Goal: Information Seeking & Learning: Check status

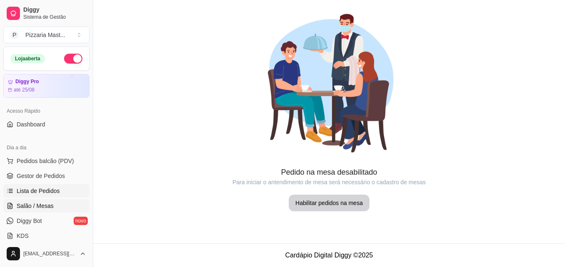
click at [20, 187] on span "Lista de Pedidos" at bounding box center [38, 191] width 43 height 8
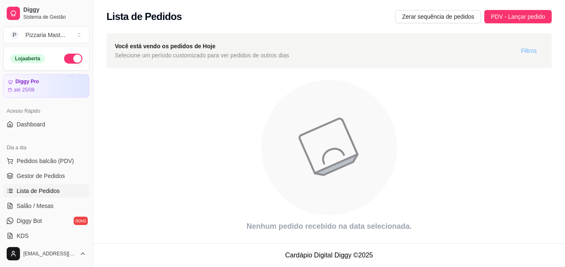
click at [529, 54] on span "Filtros" at bounding box center [529, 50] width 16 height 9
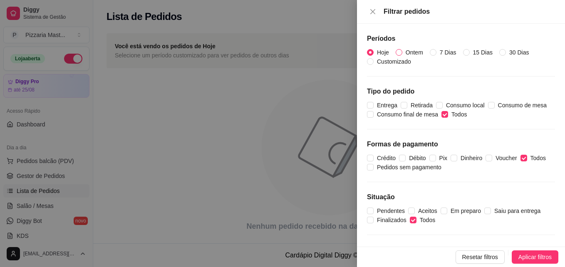
click at [399, 52] on input "Ontem" at bounding box center [398, 52] width 7 height 7
radio input "true"
radio input "false"
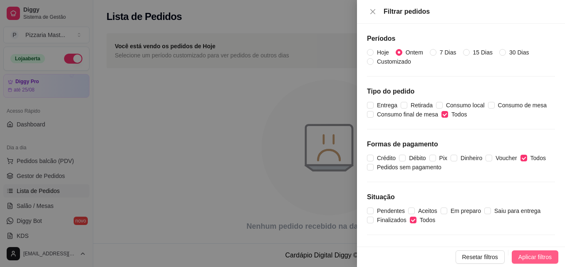
click at [540, 260] on span "Aplicar filtros" at bounding box center [534, 256] width 33 height 9
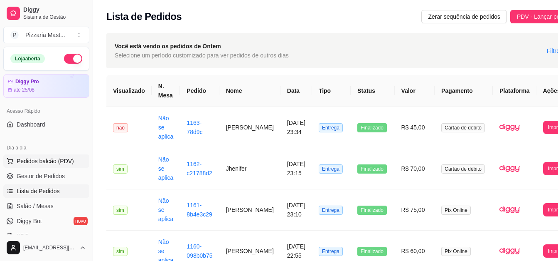
click at [27, 166] on button "Pedidos balcão (PDV)" at bounding box center [46, 160] width 86 height 13
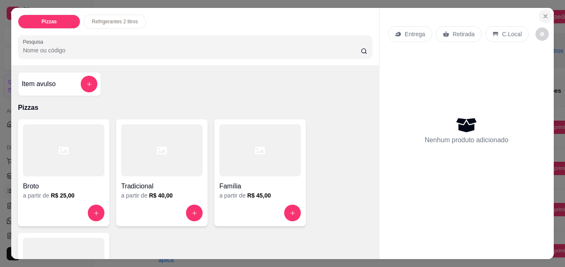
click at [542, 13] on icon "Close" at bounding box center [545, 16] width 7 height 7
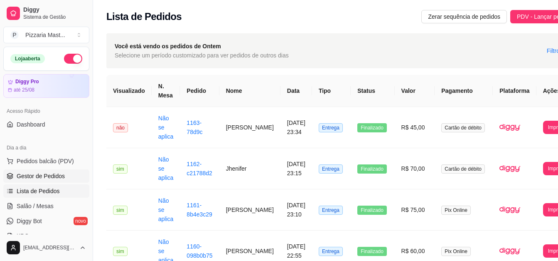
click at [46, 174] on span "Gestor de Pedidos" at bounding box center [41, 176] width 48 height 8
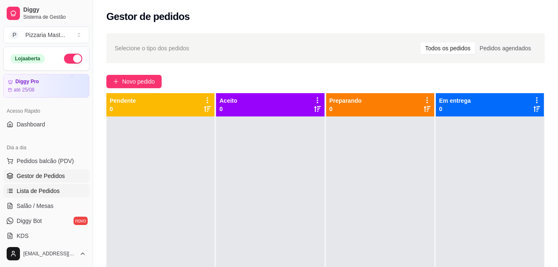
click at [45, 187] on span "Lista de Pedidos" at bounding box center [38, 191] width 43 height 8
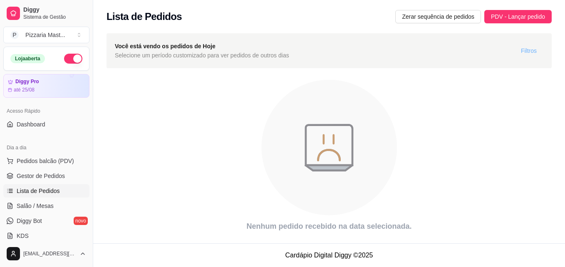
click at [525, 52] on span "Filtros" at bounding box center [529, 50] width 16 height 9
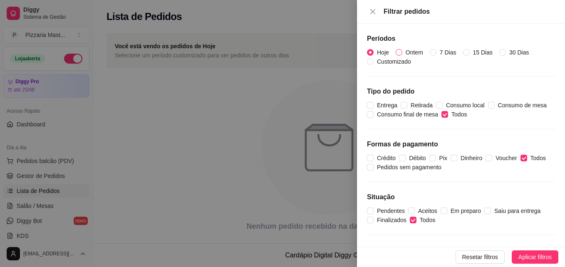
click at [402, 53] on span "Ontem" at bounding box center [414, 52] width 24 height 9
click at [402, 53] on input "Ontem" at bounding box center [398, 52] width 7 height 7
radio input "true"
radio input "false"
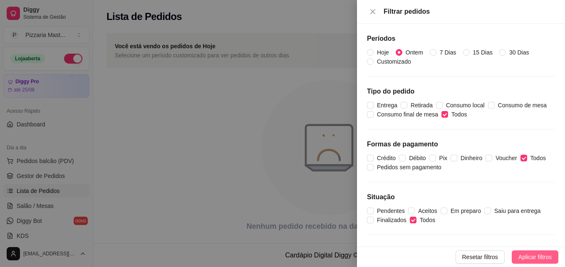
click at [550, 256] on span "Aplicar filtros" at bounding box center [534, 256] width 33 height 9
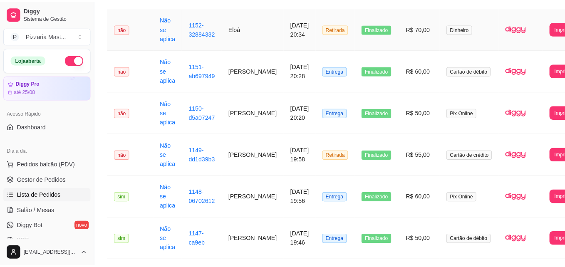
scroll to position [552, 0]
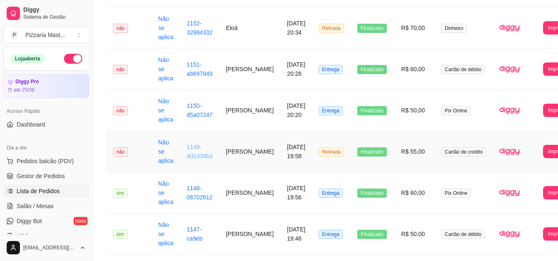
click at [196, 157] on link "1149-dd1d39b3" at bounding box center [200, 151] width 26 height 16
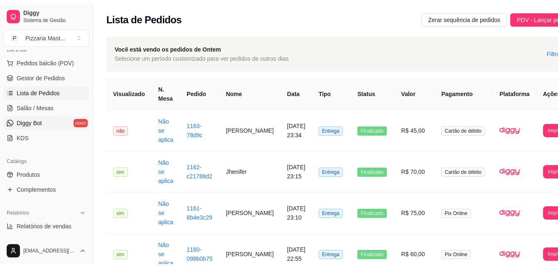
scroll to position [106, 0]
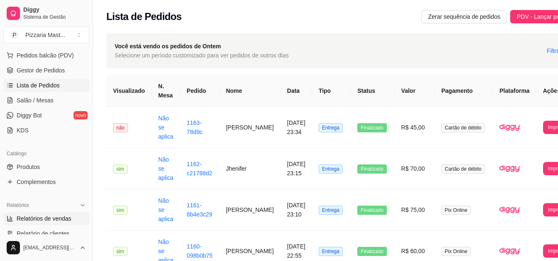
drag, startPoint x: 66, startPoint y: 218, endPoint x: 50, endPoint y: 224, distance: 16.8
click at [50, 224] on link "Relatórios de vendas" at bounding box center [46, 218] width 86 height 13
select select "ALL"
select select "0"
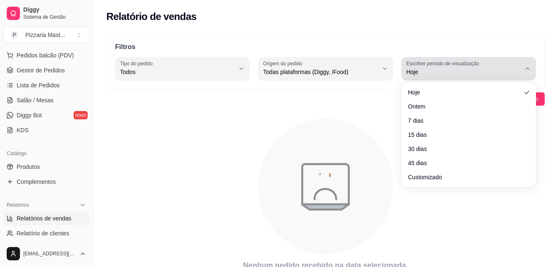
click at [441, 62] on label "Escolher período de visualização" at bounding box center [444, 63] width 75 height 7
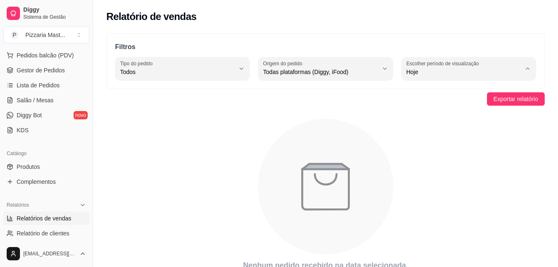
click at [452, 109] on span "Ontem" at bounding box center [464, 105] width 109 height 8
type input "1"
select select "1"
